Goal: Task Accomplishment & Management: Use online tool/utility

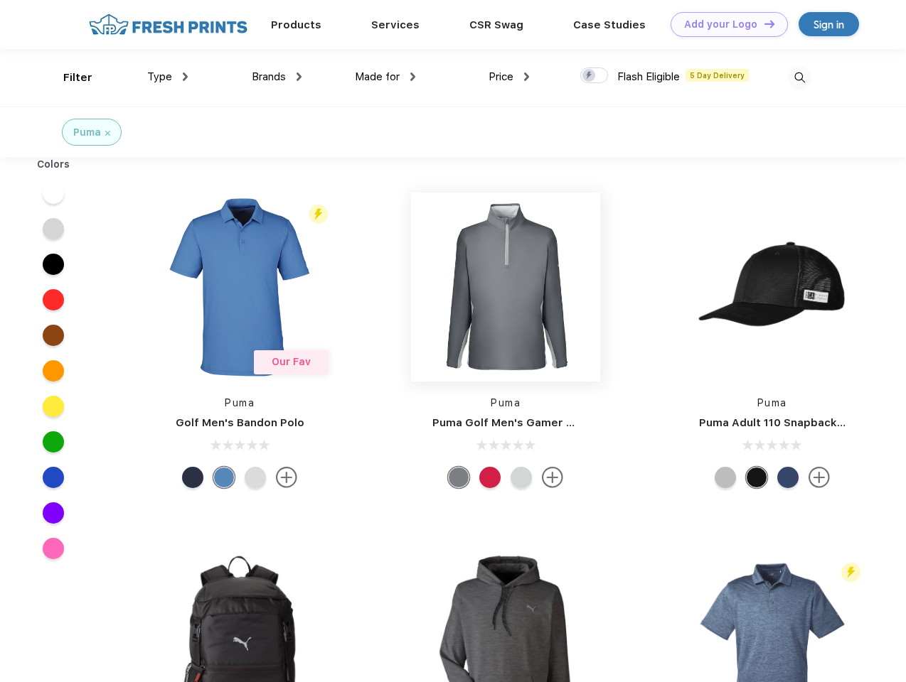
scroll to position [1, 0]
click at [724, 24] on link "Add your Logo Design Tool" at bounding box center [728, 24] width 117 height 25
click at [0, 0] on div "Design Tool" at bounding box center [0, 0] width 0 height 0
click at [763, 23] on link "Add your Logo Design Tool" at bounding box center [728, 24] width 117 height 25
click at [68, 77] on div "Filter" at bounding box center [77, 78] width 29 height 16
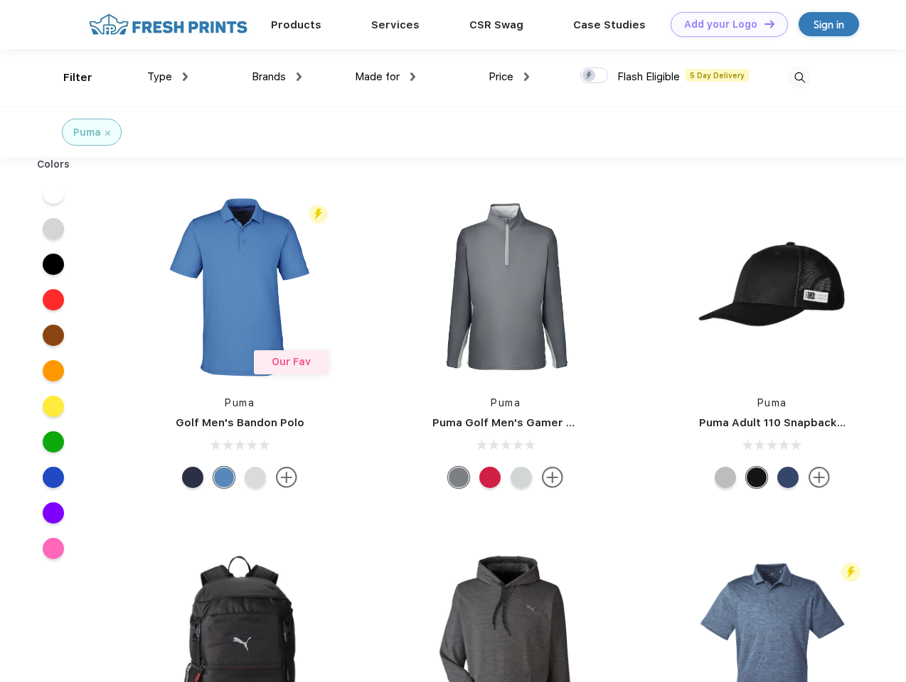
click at [168, 77] on span "Type" at bounding box center [159, 76] width 25 height 13
click at [277, 77] on span "Brands" at bounding box center [269, 76] width 34 height 13
click at [385, 77] on span "Made for" at bounding box center [377, 76] width 45 height 13
click at [509, 77] on span "Price" at bounding box center [500, 76] width 25 height 13
click at [594, 76] on div at bounding box center [594, 76] width 28 height 16
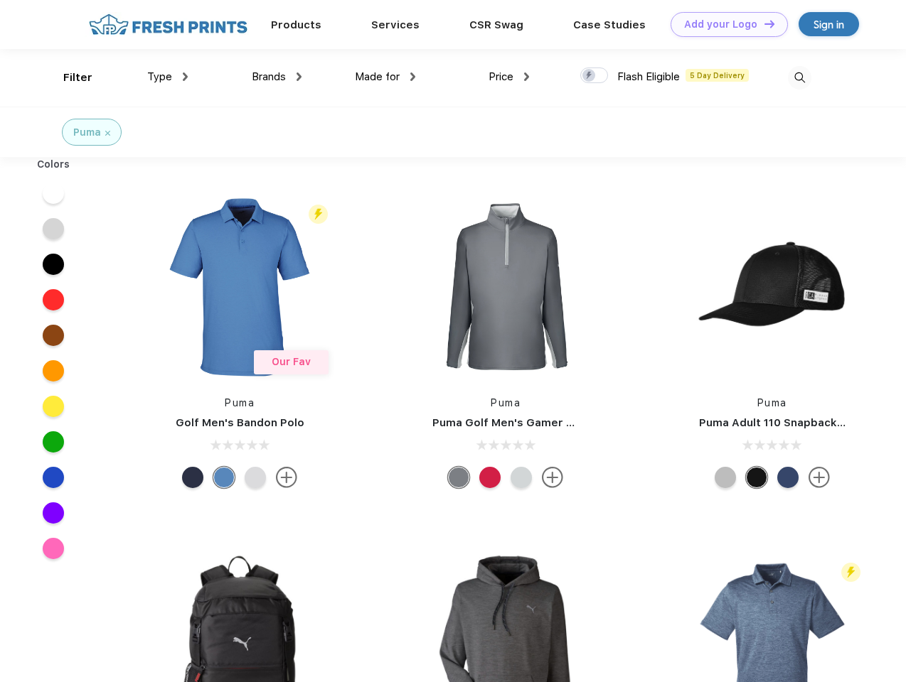
click at [589, 76] on input "checkbox" at bounding box center [584, 71] width 9 height 9
click at [799, 77] on img at bounding box center [799, 77] width 23 height 23
